Goal: Task Accomplishment & Management: Manage account settings

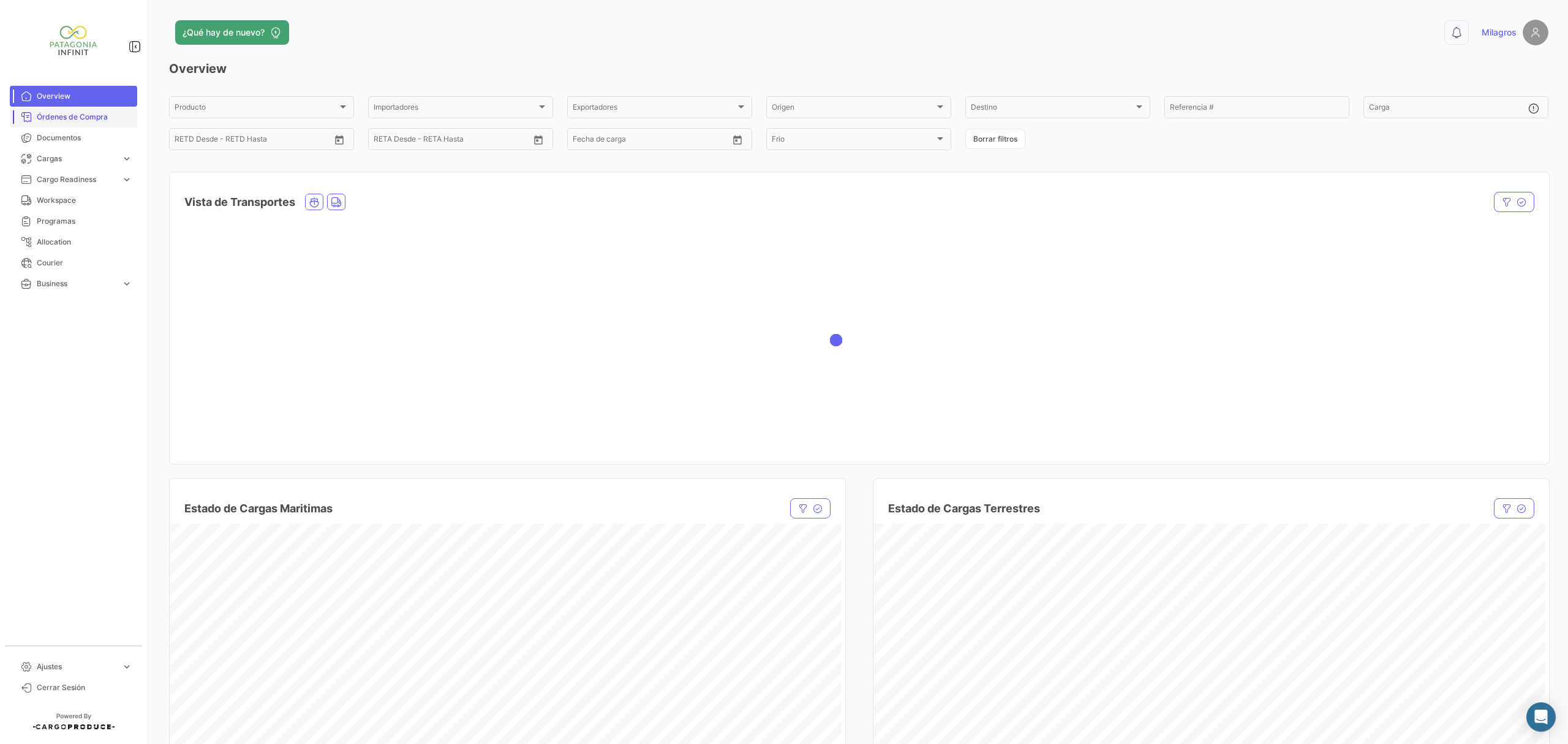
click at [74, 115] on span "Órdenes de Compra" at bounding box center [84, 117] width 95 height 11
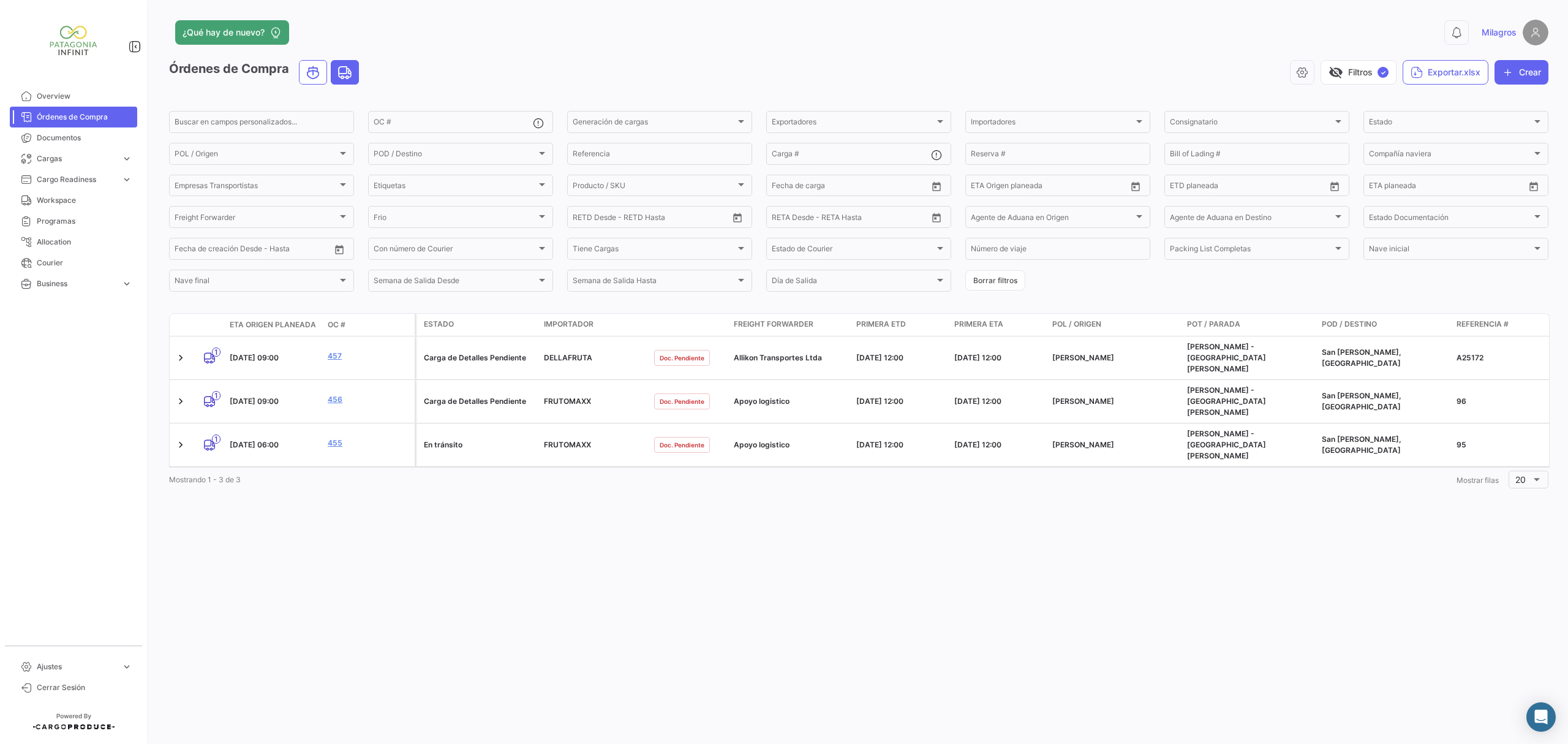
click at [1083, 483] on div "¿Qué hay de nuevo? 0 Milagros Órdenes de Compra visibility_off Filtros ✓ Export…" at bounding box center [859, 372] width 1418 height 744
click at [93, 686] on span "Cerrar Sesión" at bounding box center [84, 687] width 95 height 11
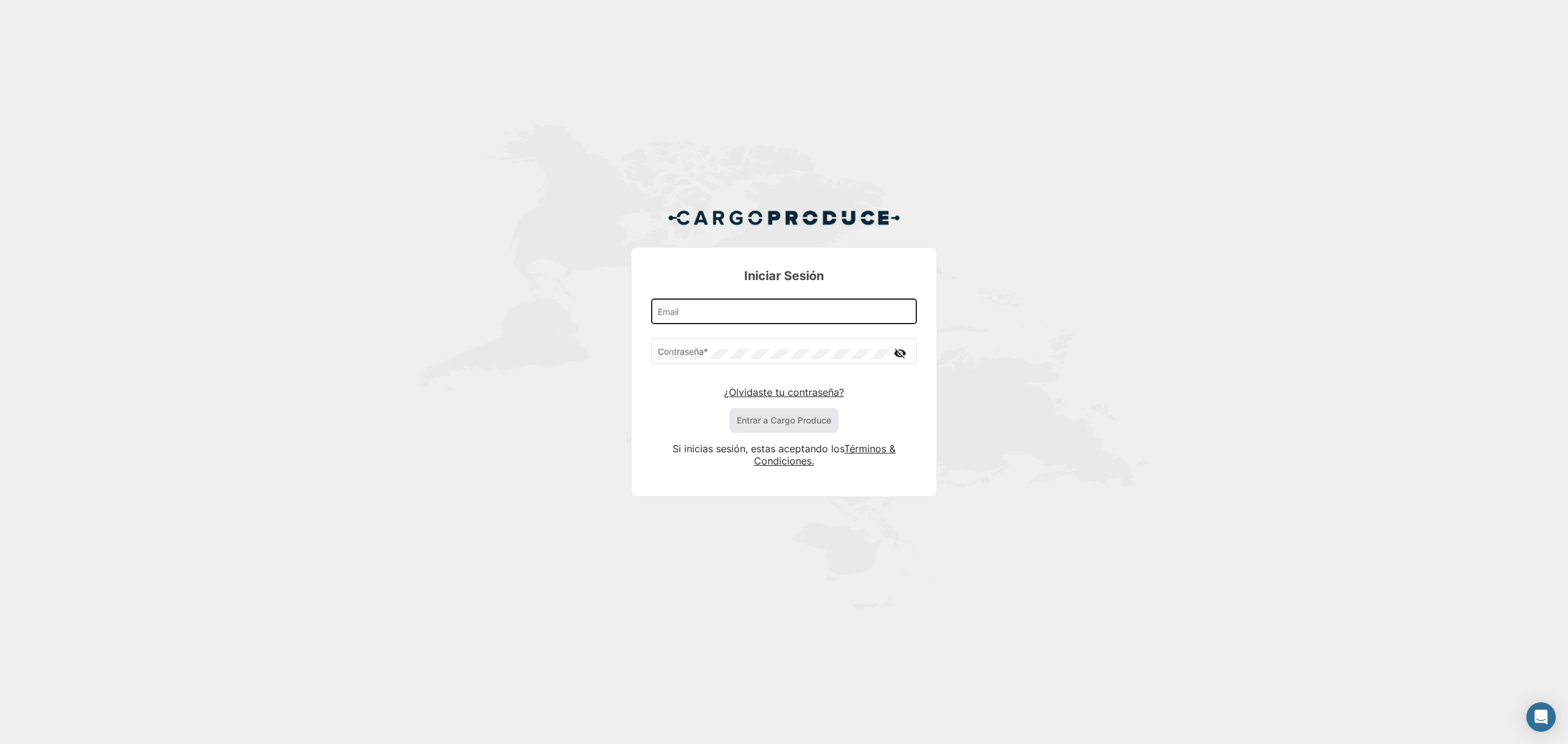
click at [679, 301] on div "Email" at bounding box center [784, 311] width 253 height 28
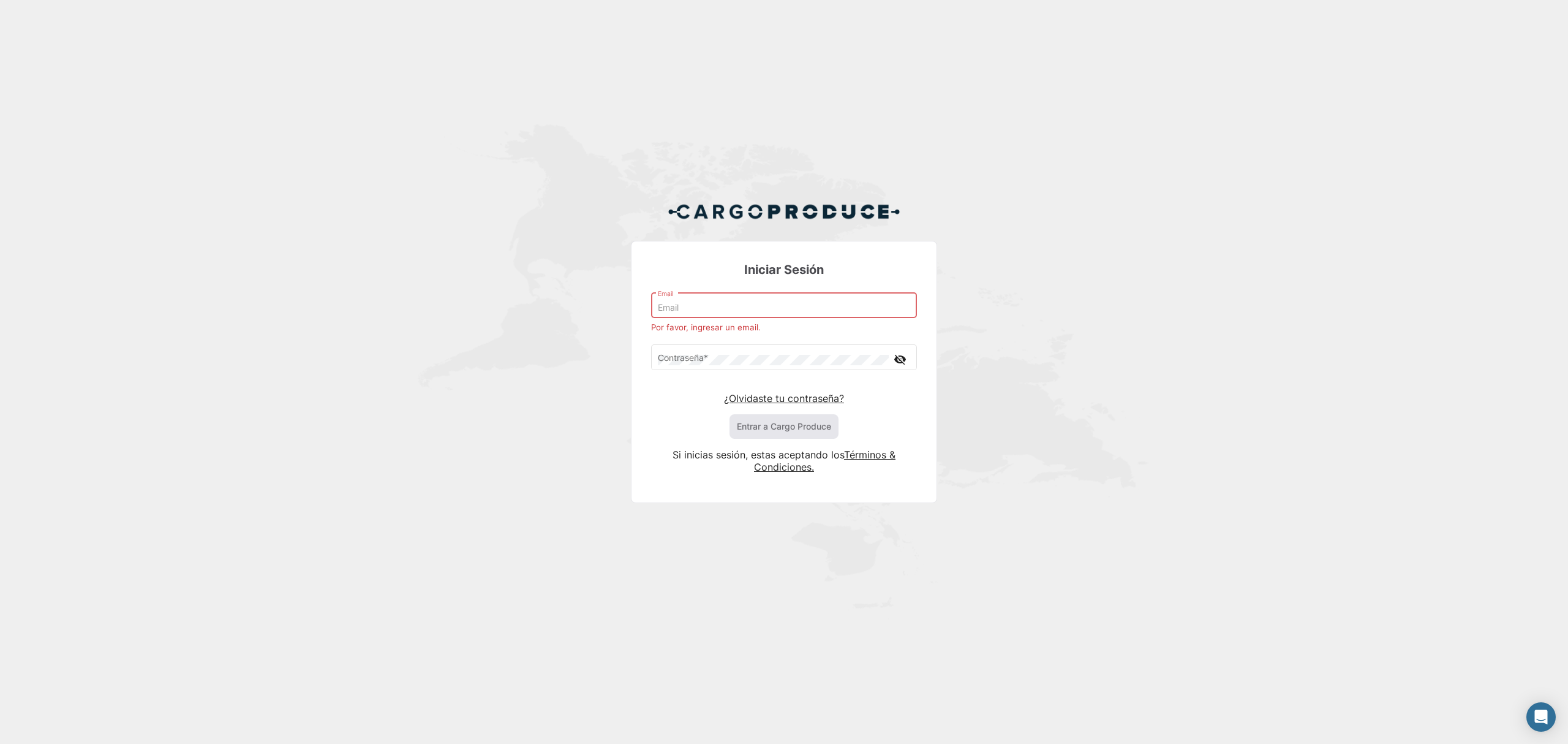
click at [751, 310] on input "Email" at bounding box center [784, 308] width 253 height 10
paste input "[EMAIL_ADDRESS][DOMAIN_NAME]"
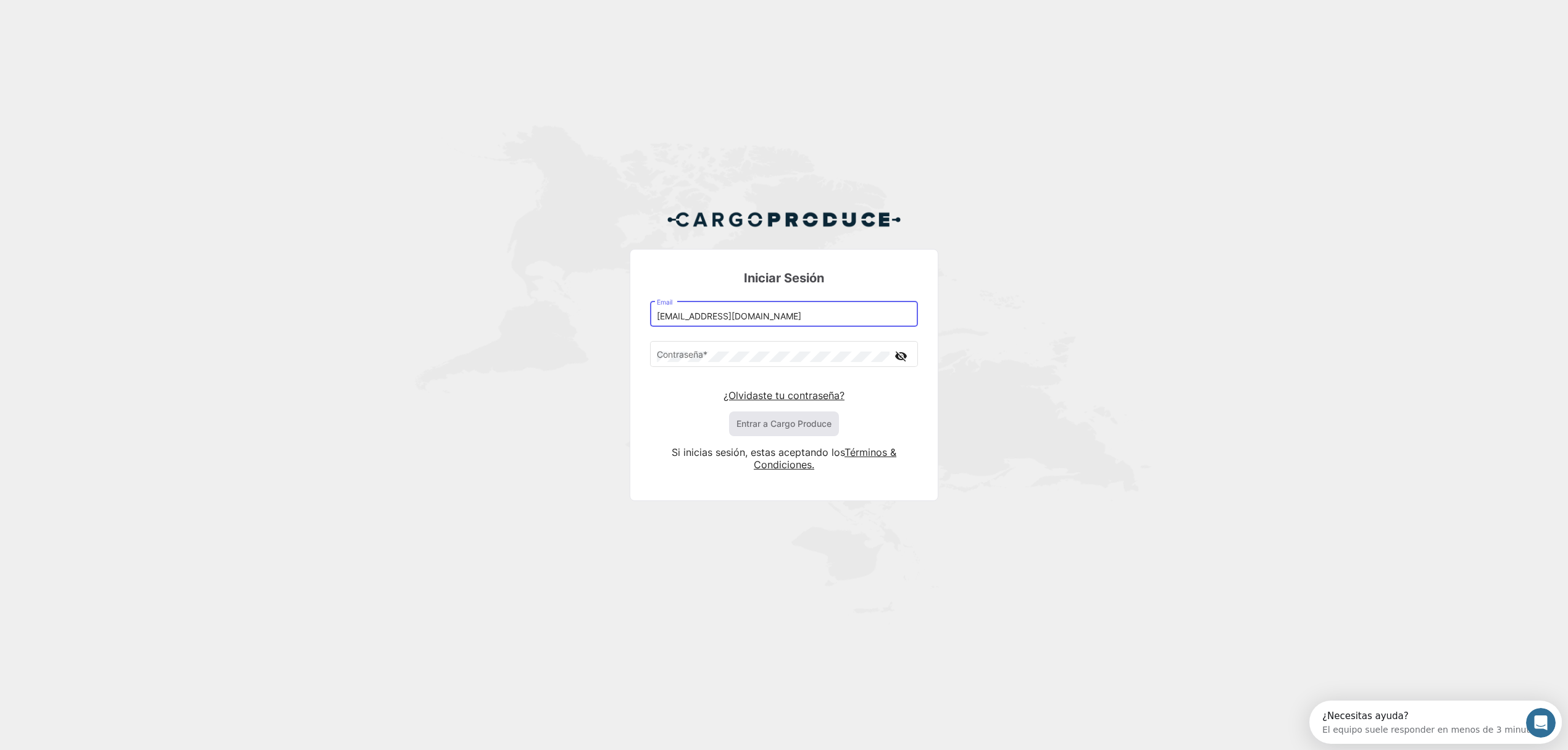
type input "[EMAIL_ADDRESS][DOMAIN_NAME]"
click at [751, 417] on button "Entrar a Cargo Produce" at bounding box center [784, 423] width 110 height 25
